Goal: Transaction & Acquisition: Download file/media

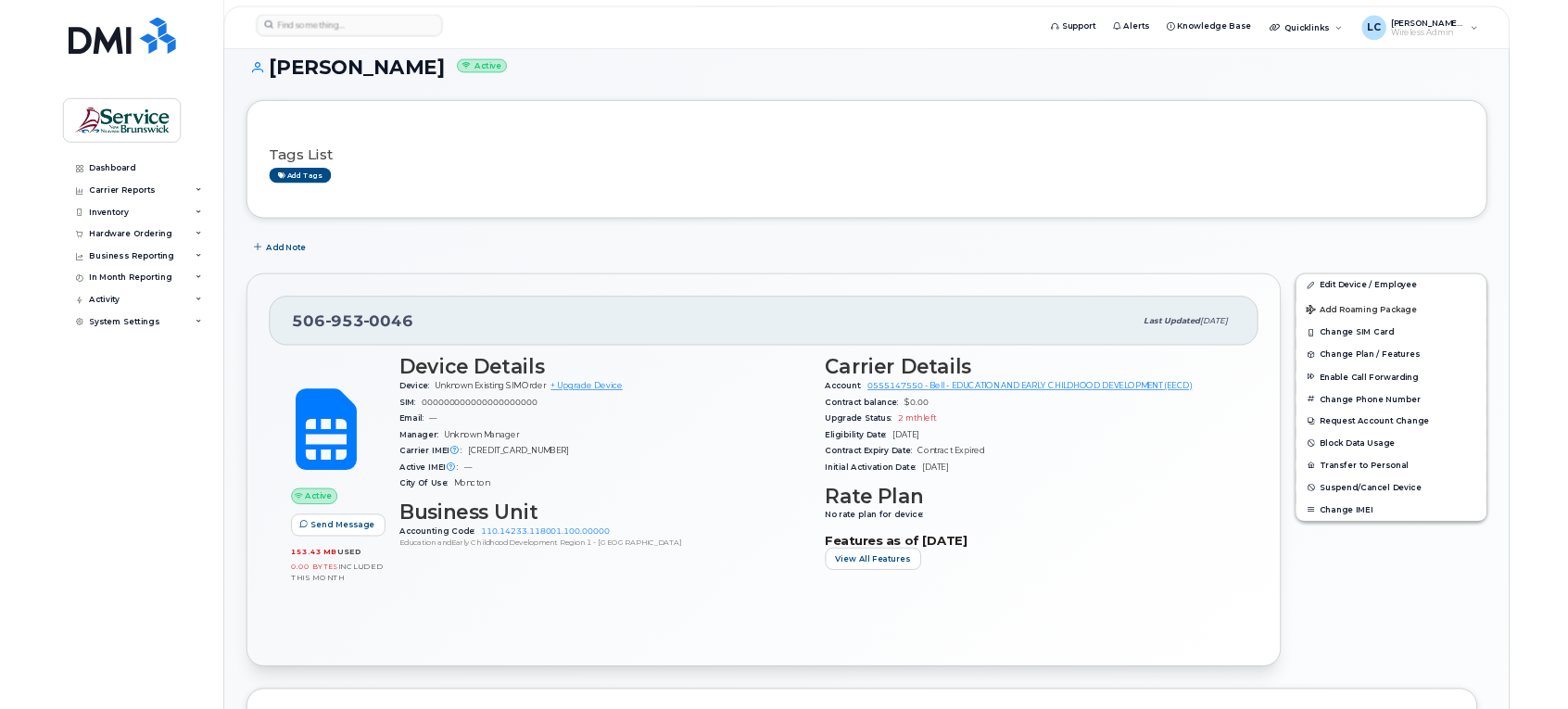
scroll to position [89, 0]
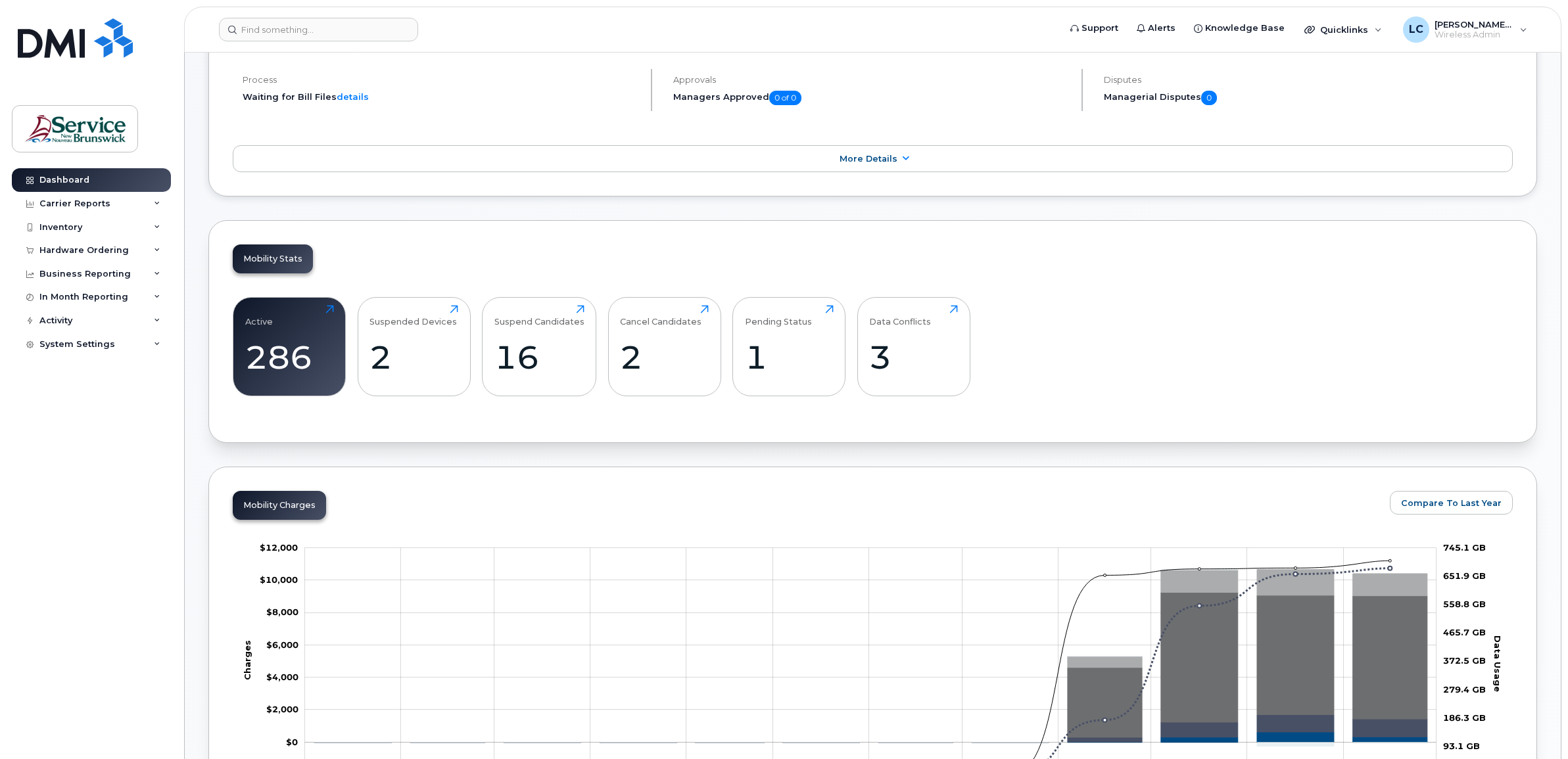
scroll to position [329, 0]
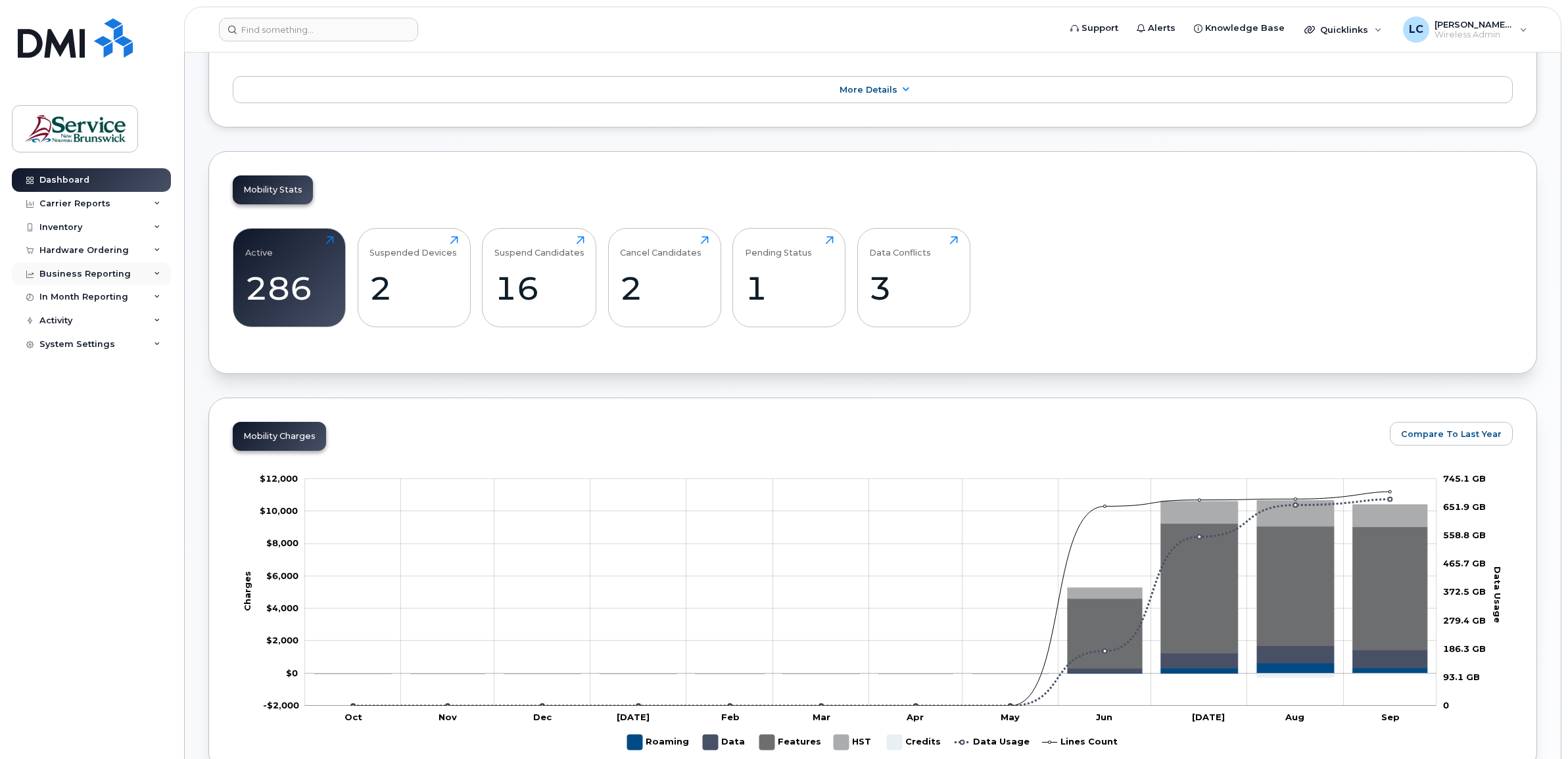
click at [128, 271] on div "Business Reporting" at bounding box center [92, 274] width 159 height 23
click at [99, 208] on div "Carrier Reports" at bounding box center [75, 204] width 71 height 11
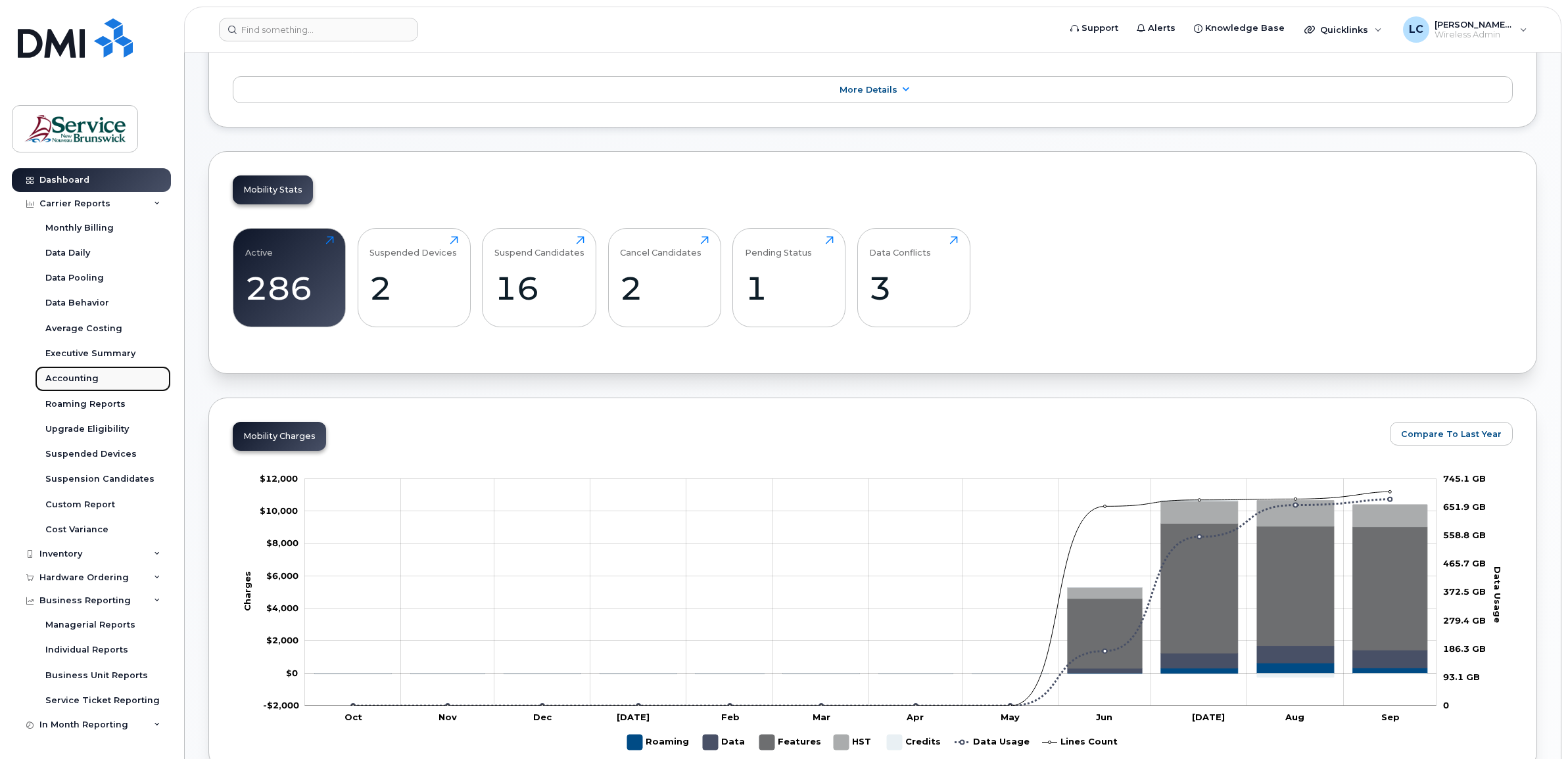
click at [82, 373] on div "Accounting" at bounding box center [72, 379] width 53 height 12
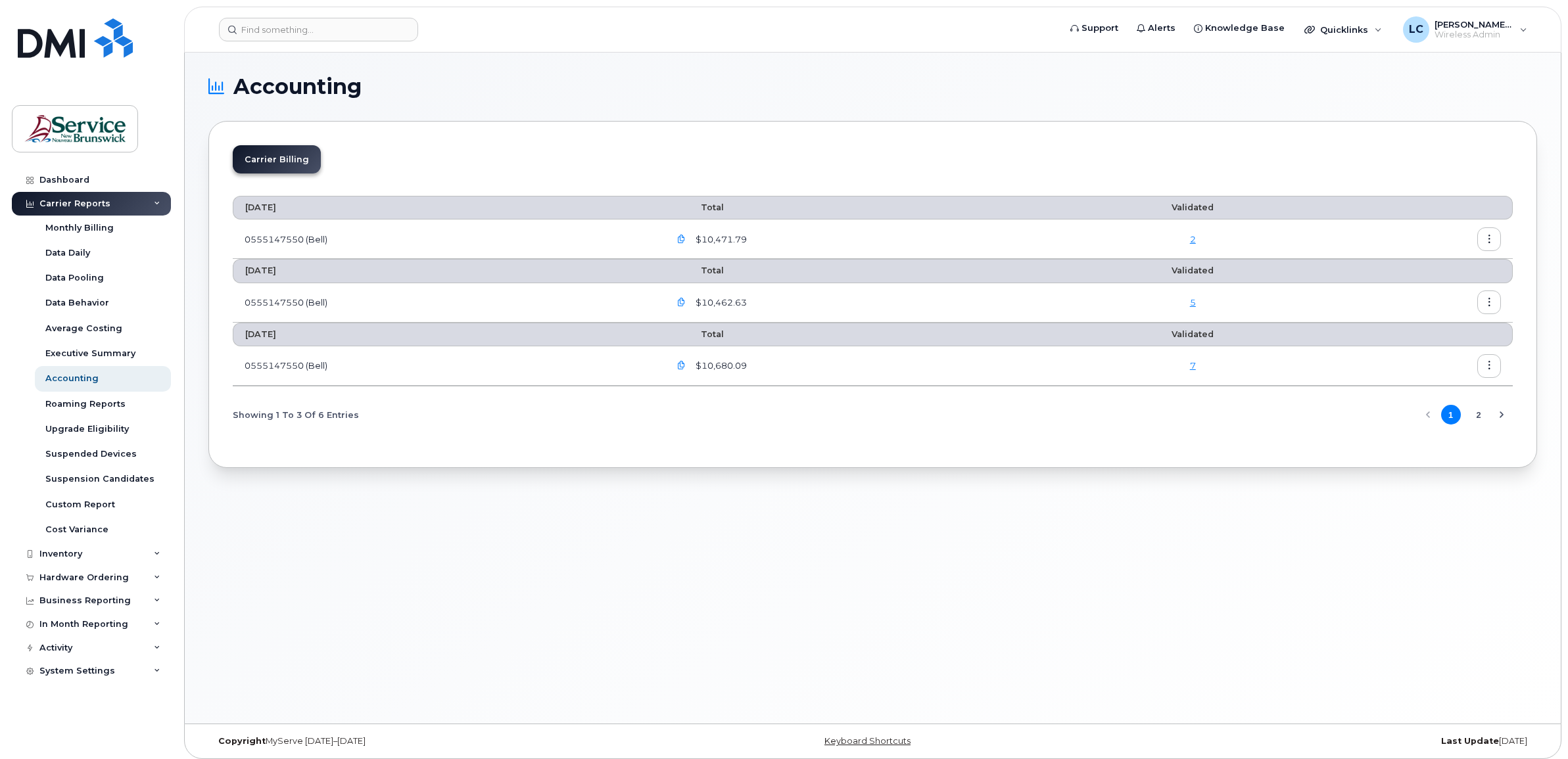
click at [684, 237] on icon "button" at bounding box center [681, 239] width 9 height 9
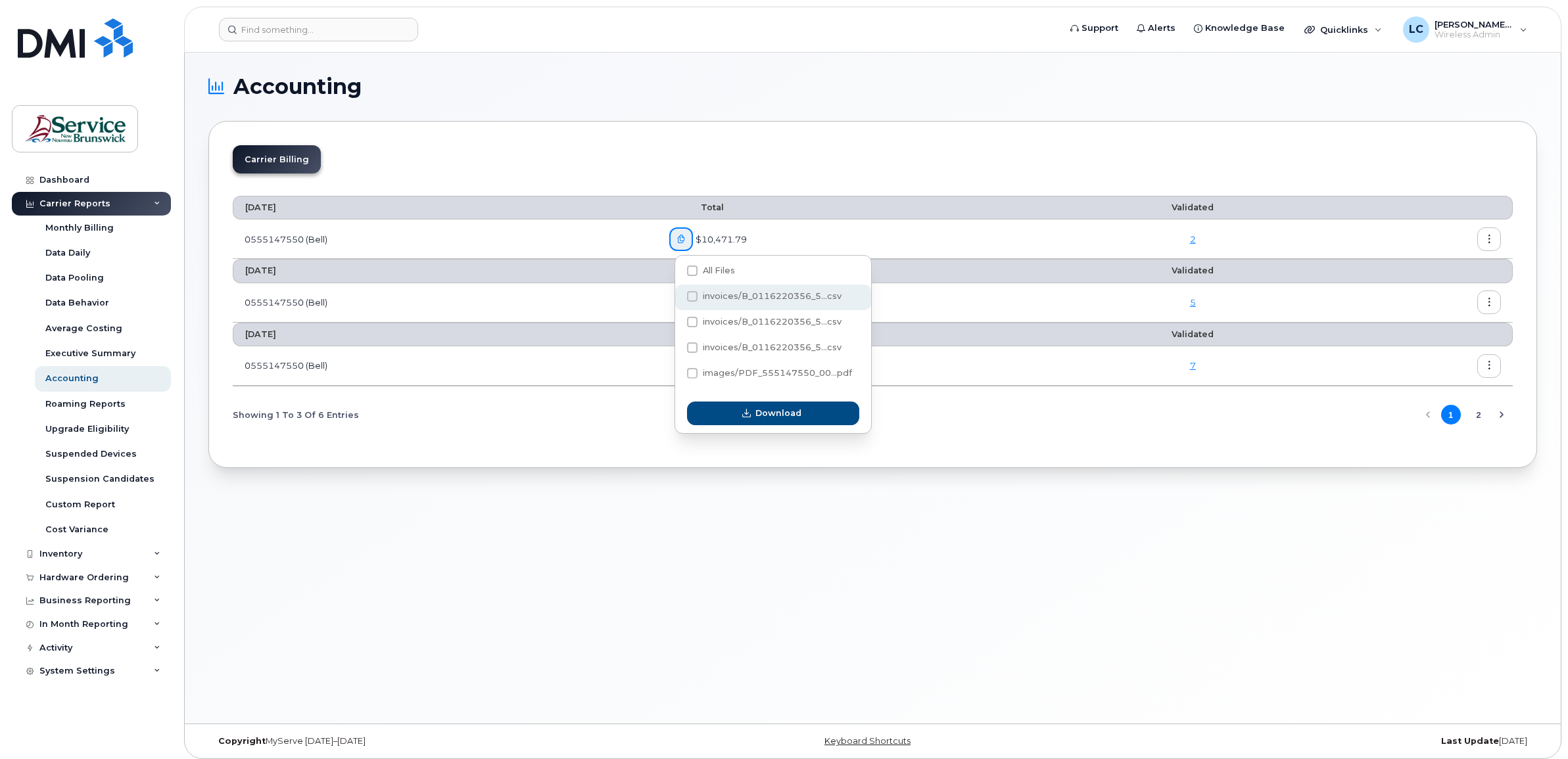
click at [695, 295] on span at bounding box center [692, 297] width 11 height 11
click at [678, 295] on input "invoices/B_0116220356_5...csv" at bounding box center [674, 297] width 7 height 7
checkbox input "true"
click at [781, 412] on span "Download" at bounding box center [778, 413] width 46 height 13
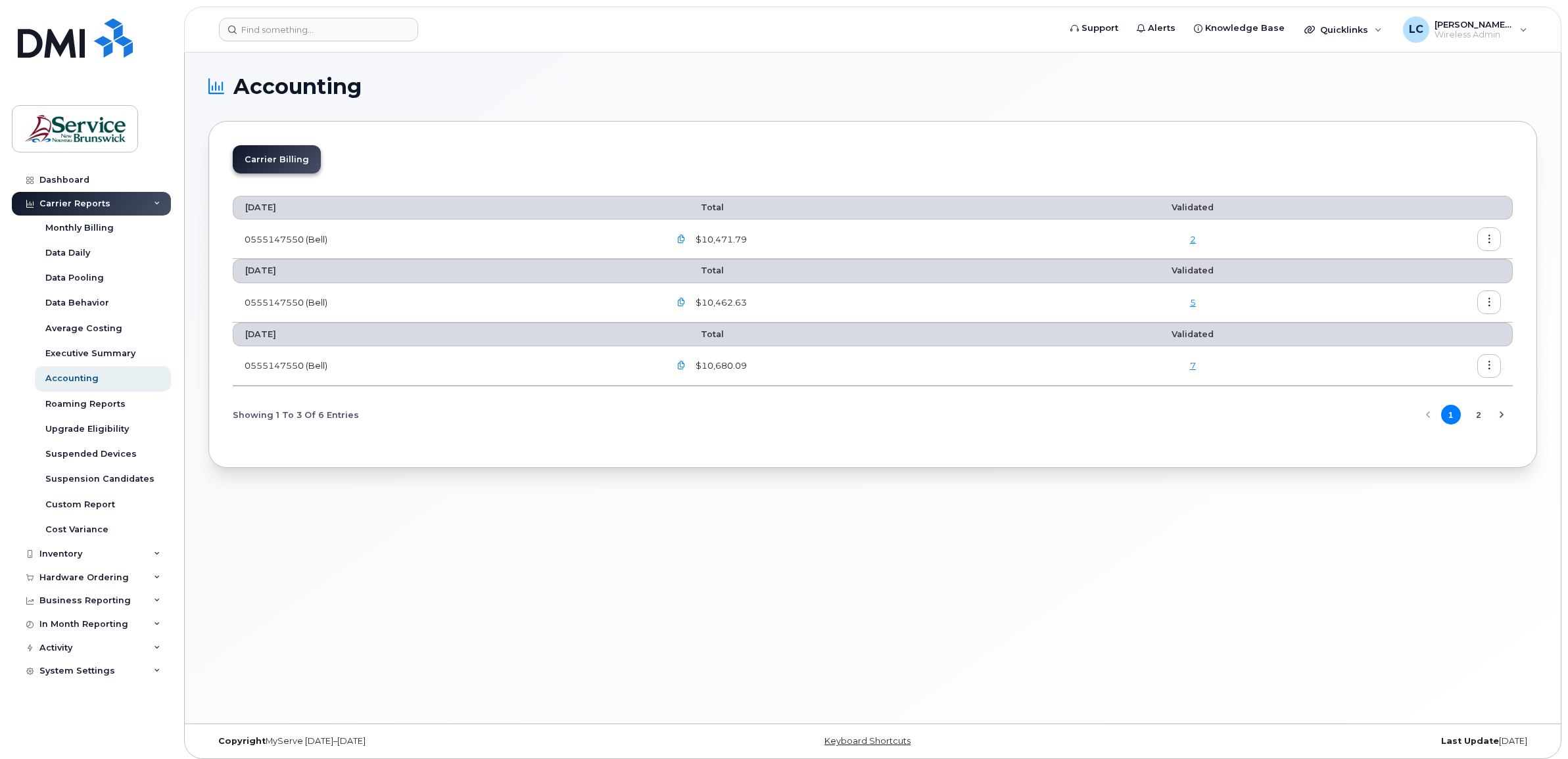
click at [1112, 237] on button "button" at bounding box center [1489, 239] width 23 height 23
click at [1112, 293] on span "Download" at bounding box center [1429, 293] width 51 height 12
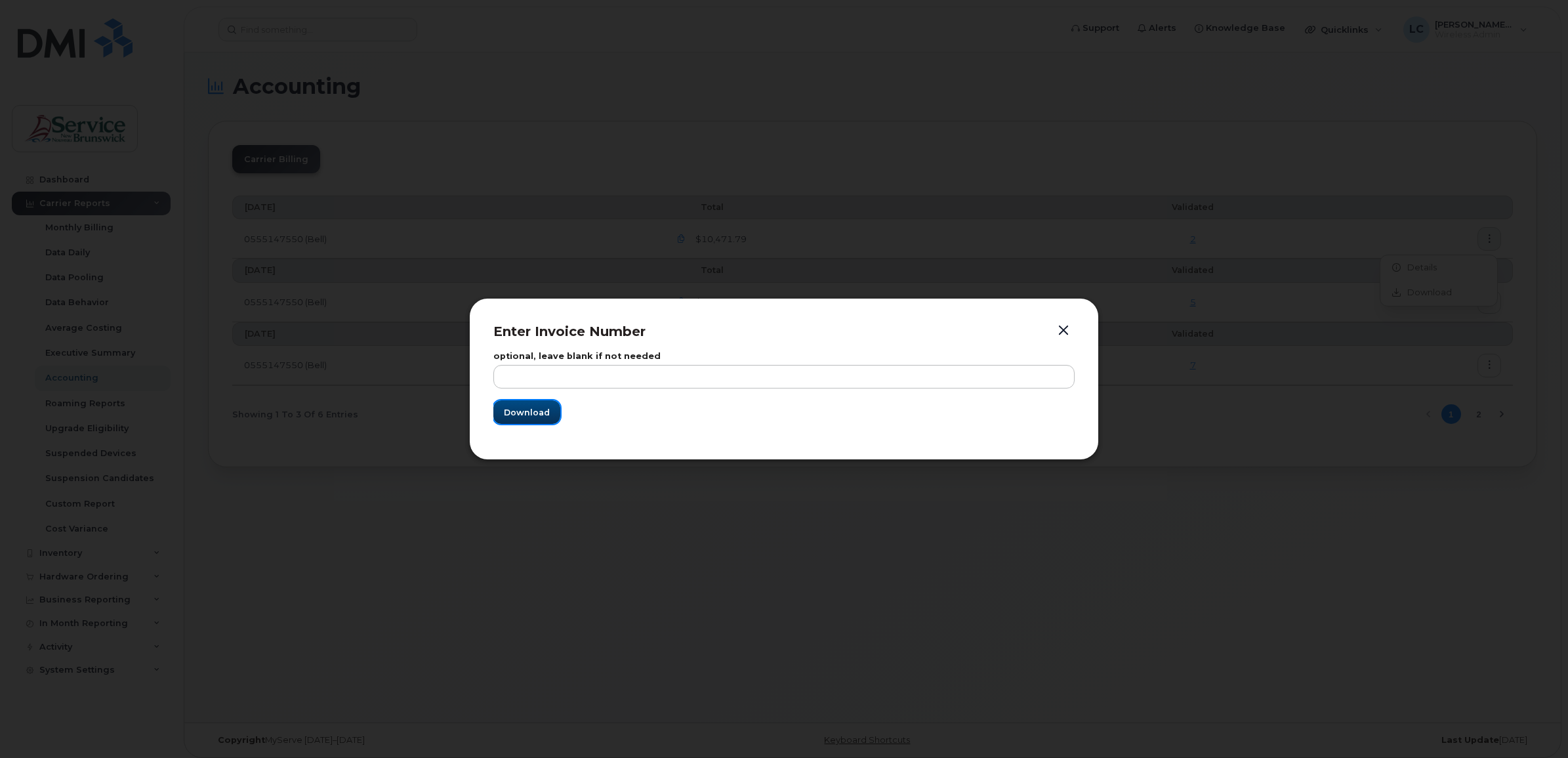
click at [522, 416] on span "Download" at bounding box center [527, 412] width 46 height 13
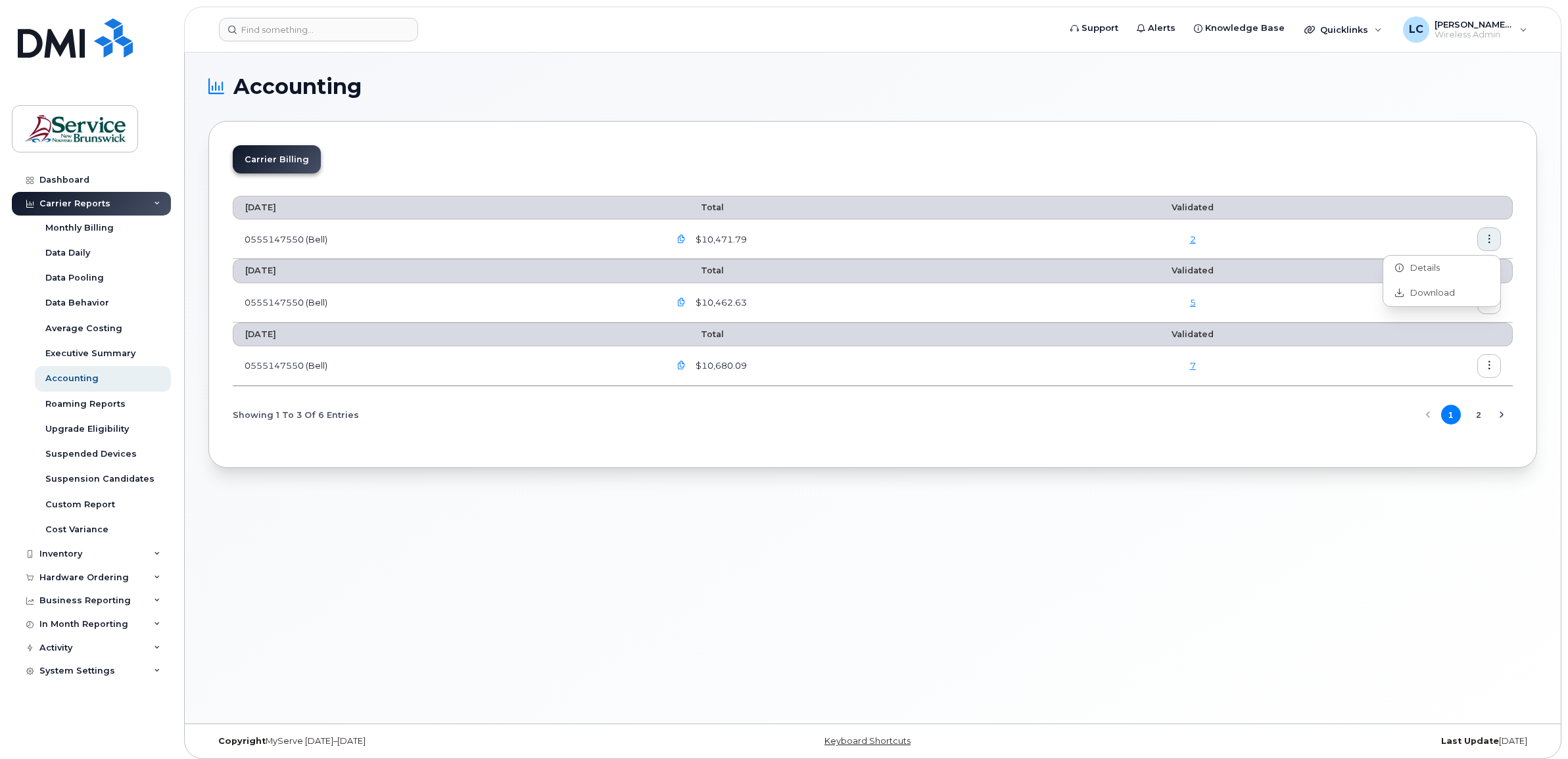
click at [686, 238] on icon "button" at bounding box center [681, 239] width 9 height 9
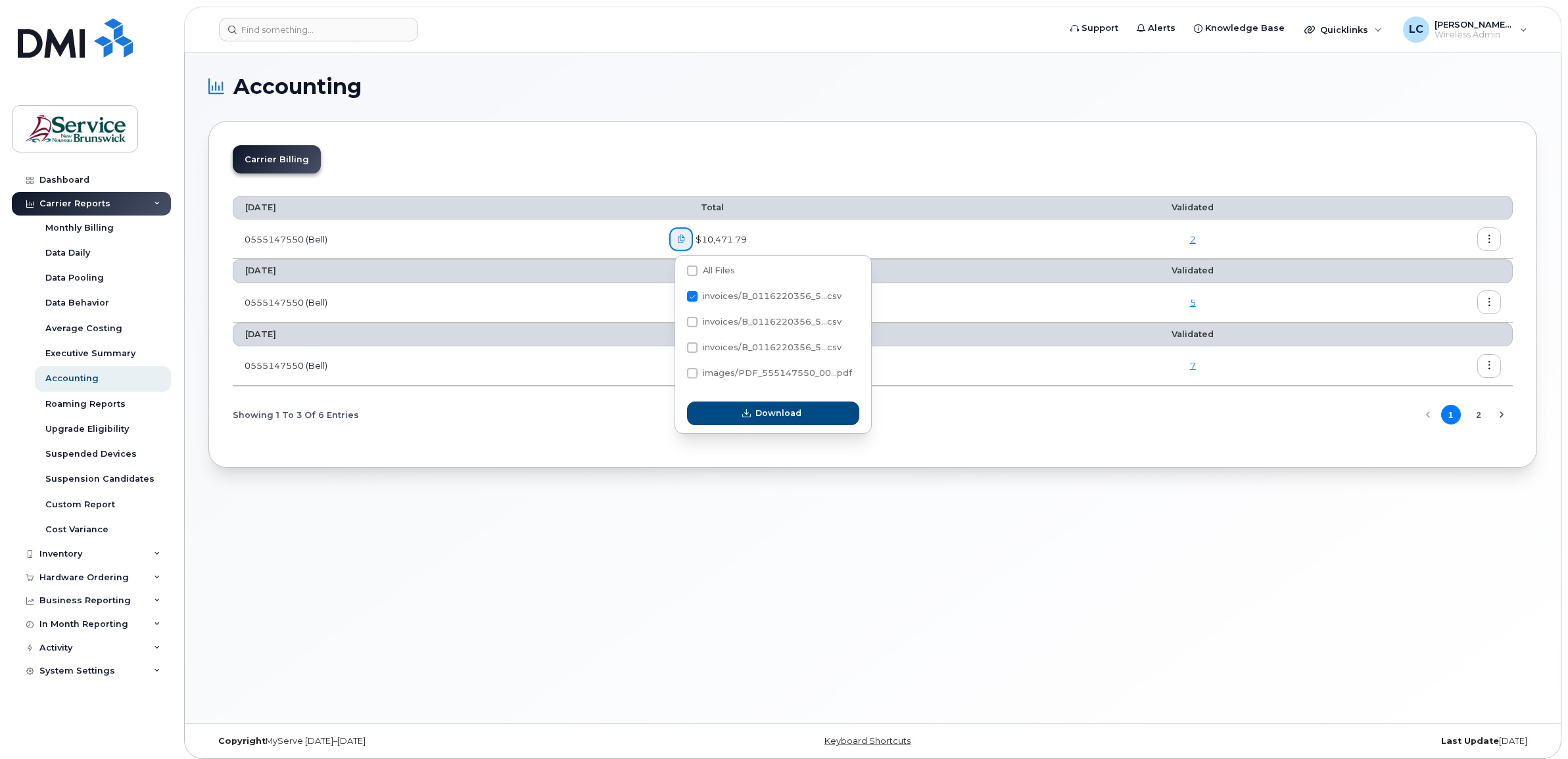
click at [1112, 231] on td at bounding box center [1418, 239] width 188 height 39
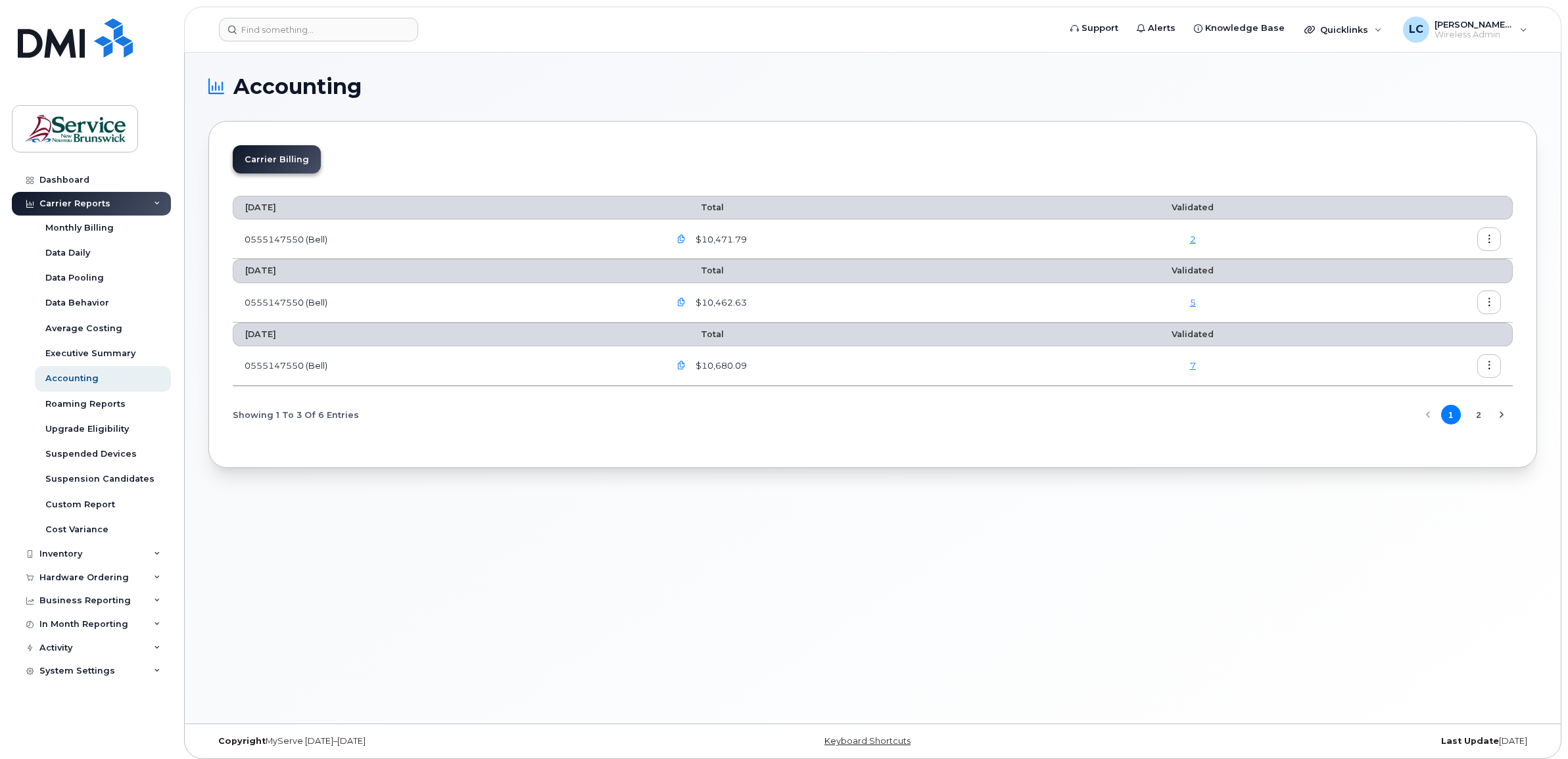
click at [1112, 240] on icon "button" at bounding box center [1489, 239] width 9 height 9
click at [1112, 290] on span "Download" at bounding box center [1429, 293] width 51 height 12
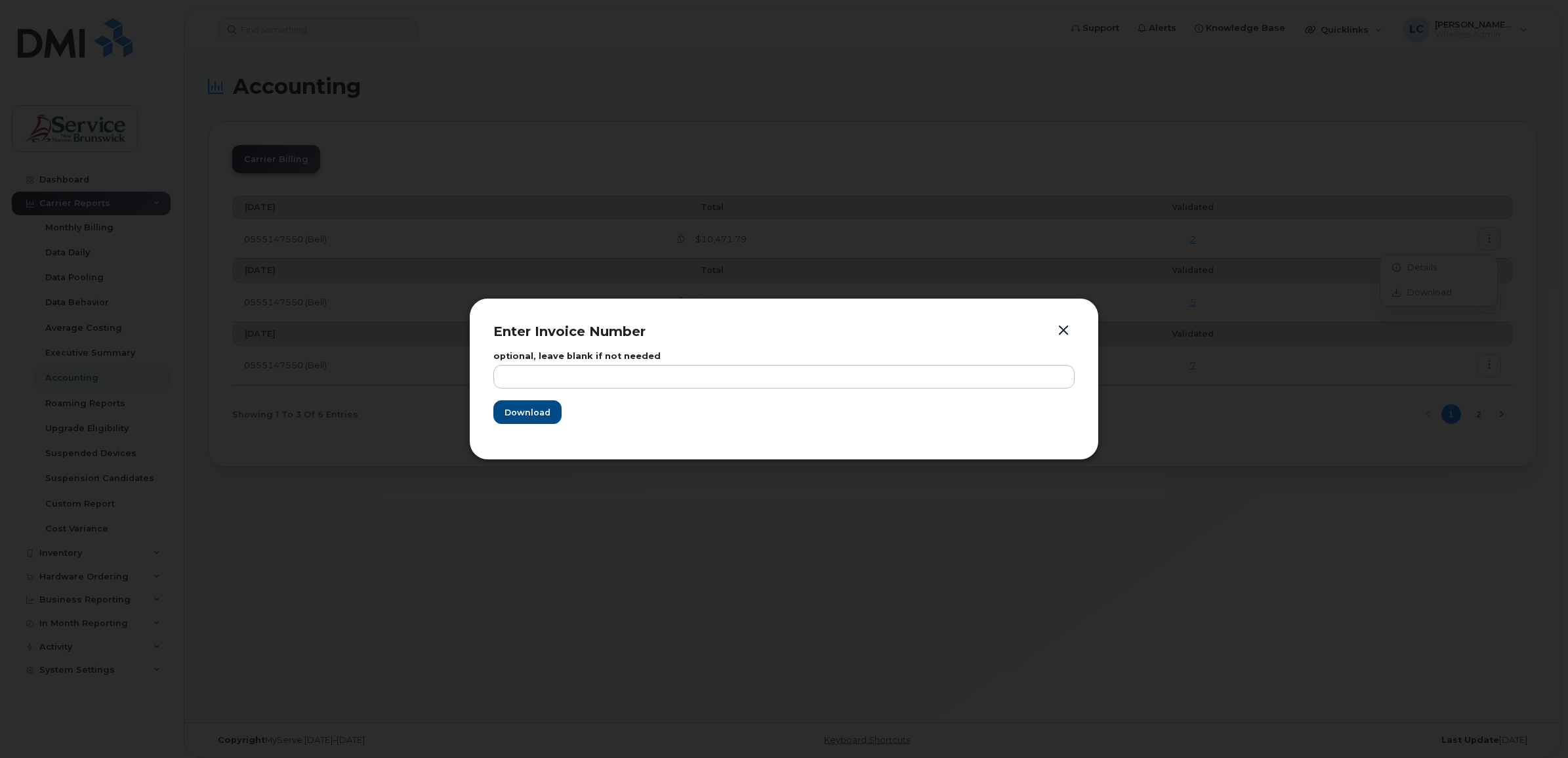
click at [1110, 267] on div at bounding box center [784, 379] width 1568 height 758
